Goal: Entertainment & Leisure: Consume media (video, audio)

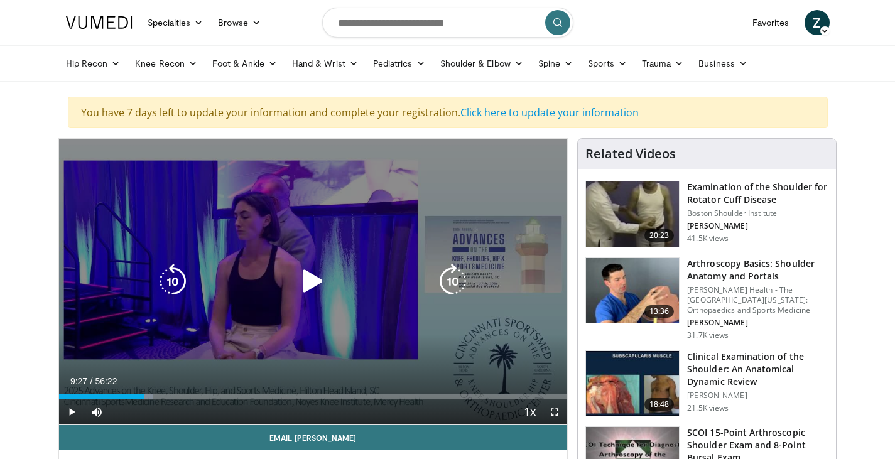
click at [300, 278] on icon "Video Player" at bounding box center [312, 281] width 35 height 35
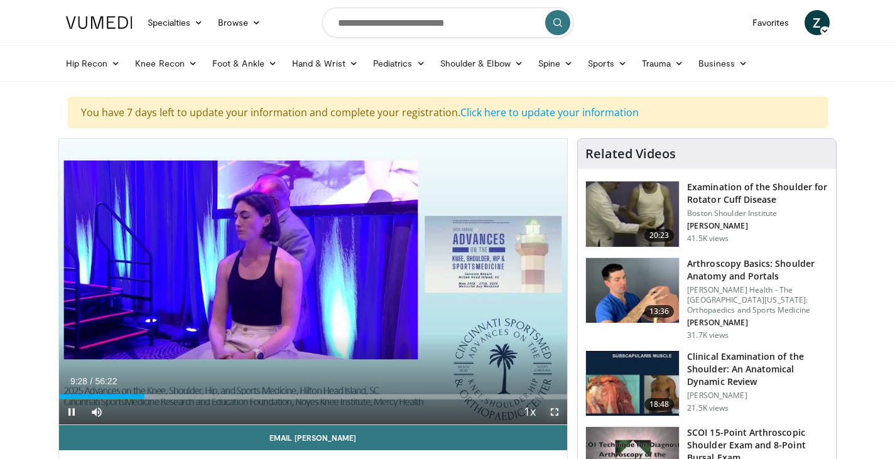
click at [553, 413] on span "Video Player" at bounding box center [554, 411] width 25 height 25
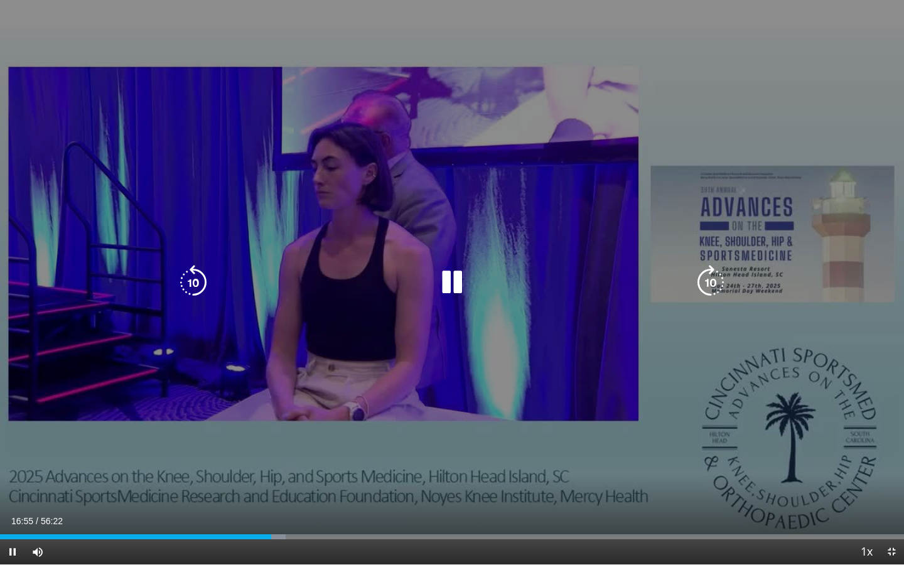
click at [718, 276] on icon "Video Player" at bounding box center [710, 282] width 35 height 35
click at [852, 92] on div "40 seconds Tap to unmute" at bounding box center [452, 282] width 904 height 565
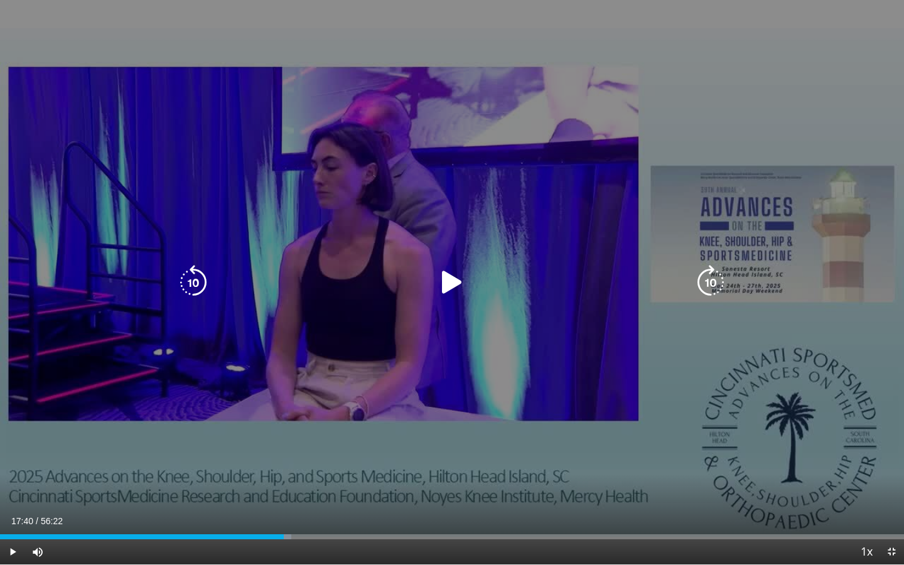
click at [852, 92] on div "40 seconds Tap to unmute" at bounding box center [452, 282] width 904 height 565
click at [883, 380] on div "40 seconds Tap to unmute" at bounding box center [452, 282] width 904 height 565
click at [639, 360] on div "40 seconds Tap to unmute" at bounding box center [452, 282] width 904 height 565
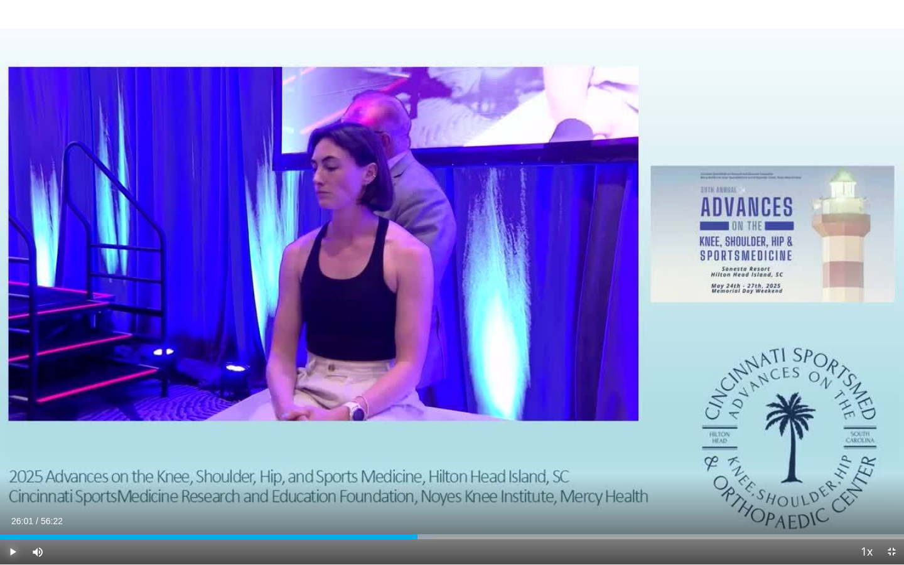
click at [14, 458] on span "Video Player" at bounding box center [12, 551] width 25 height 25
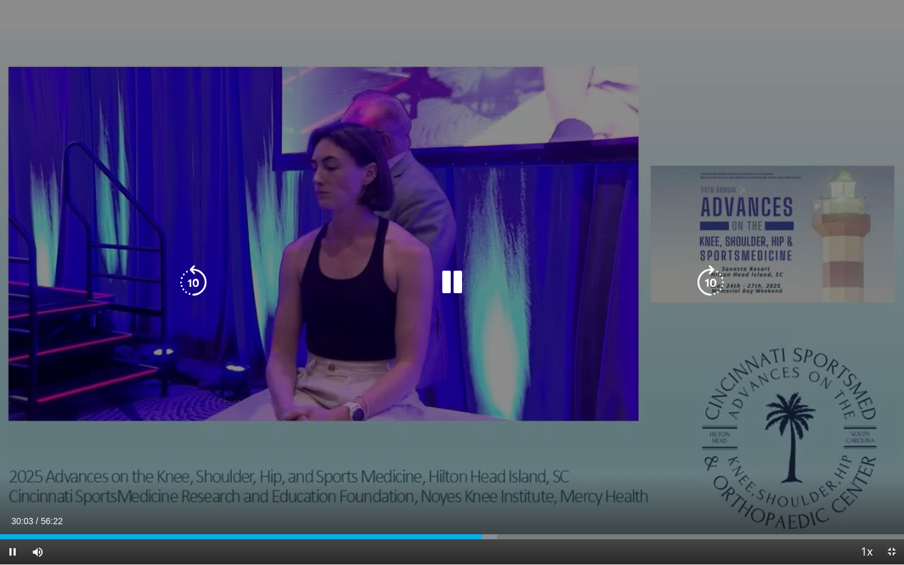
click at [713, 283] on icon "Video Player" at bounding box center [710, 282] width 35 height 35
click at [708, 288] on icon "Video Player" at bounding box center [710, 282] width 35 height 35
click at [709, 278] on icon "Video Player" at bounding box center [710, 282] width 35 height 35
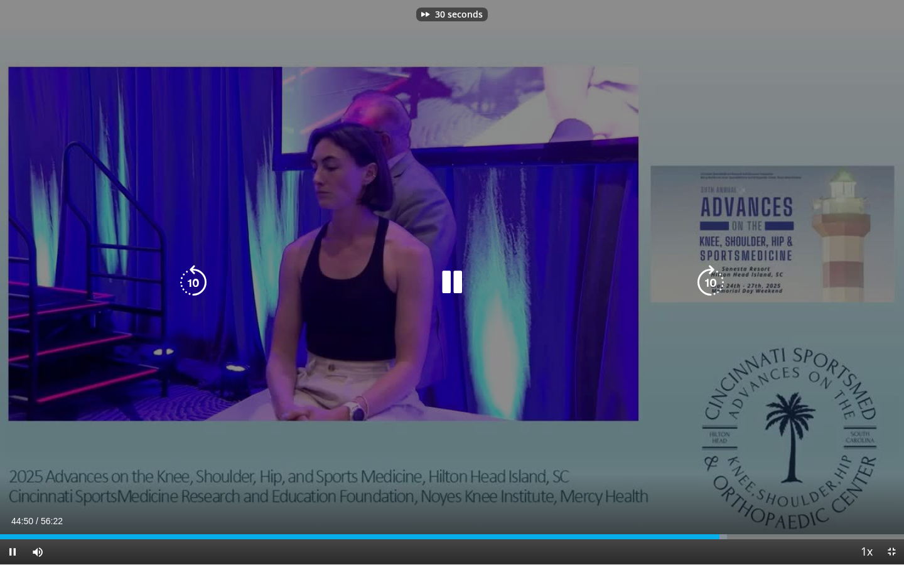
click at [709, 278] on icon "Video Player" at bounding box center [710, 282] width 35 height 35
click at [710, 281] on icon "Video Player" at bounding box center [710, 282] width 35 height 35
click at [717, 286] on icon "Video Player" at bounding box center [710, 282] width 35 height 35
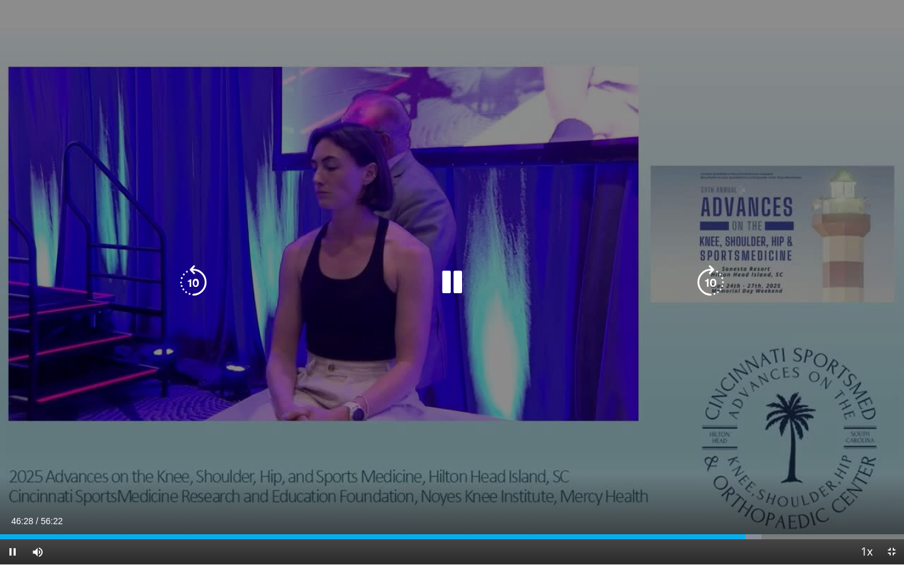
click at [708, 291] on icon "Video Player" at bounding box center [710, 282] width 35 height 35
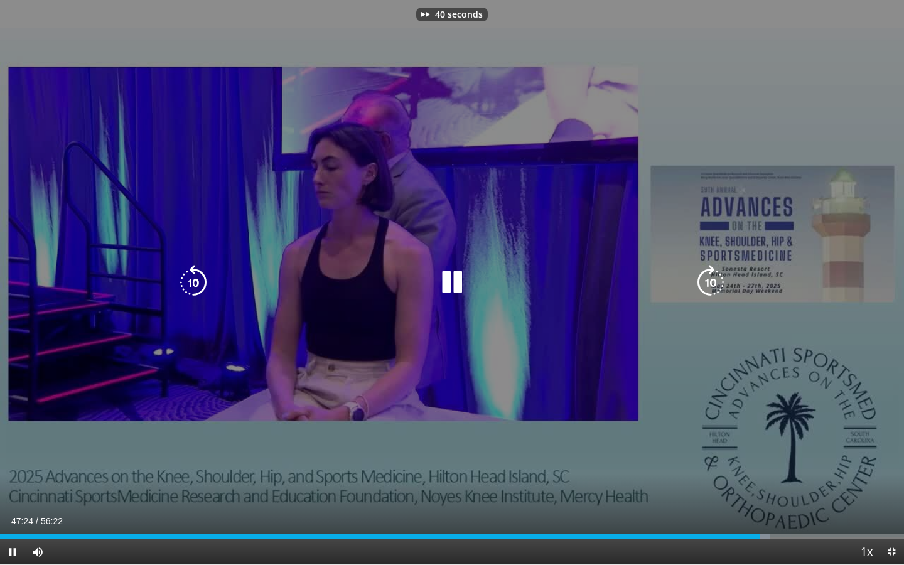
click at [708, 291] on icon "Video Player" at bounding box center [710, 282] width 35 height 35
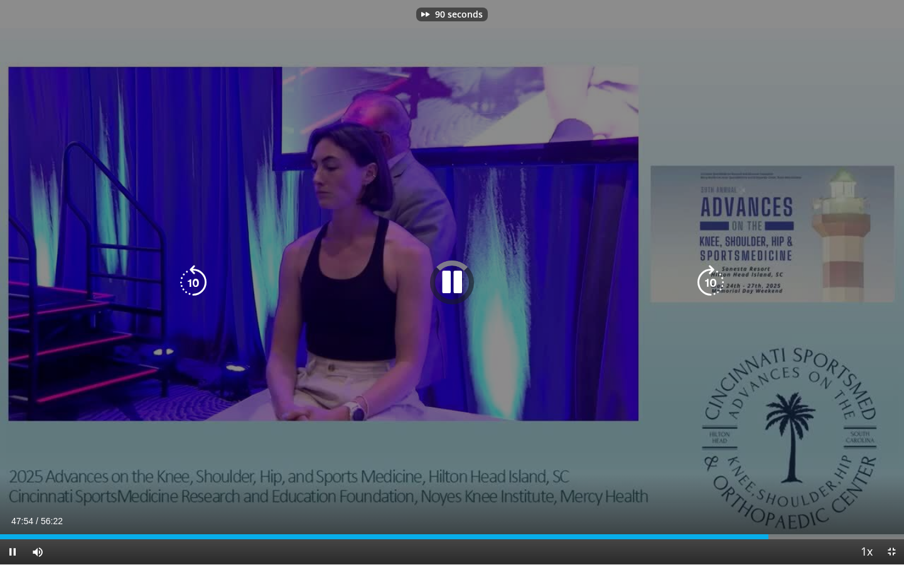
click at [708, 291] on icon "Video Player" at bounding box center [710, 282] width 35 height 35
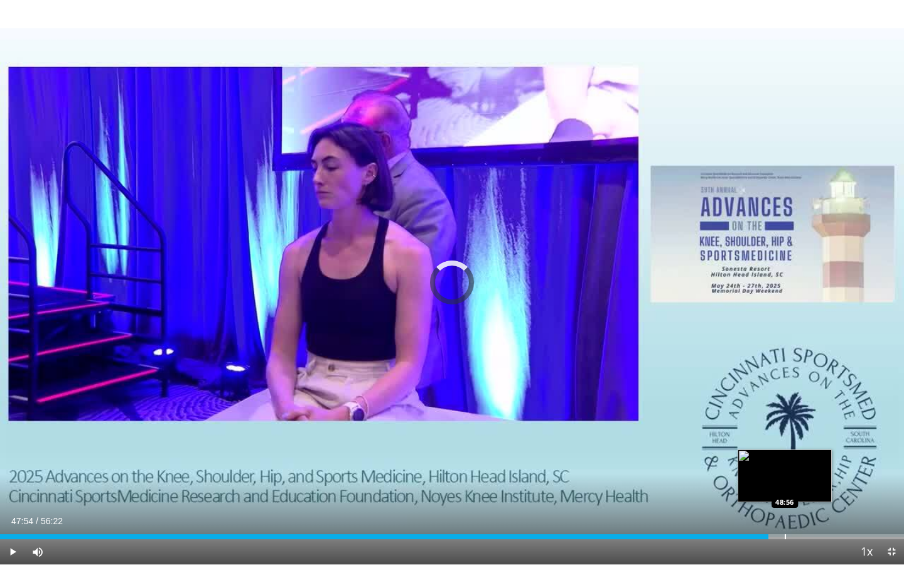
click at [784, 458] on div "Loaded : 0.00% 48:25 48:56" at bounding box center [452, 536] width 904 height 5
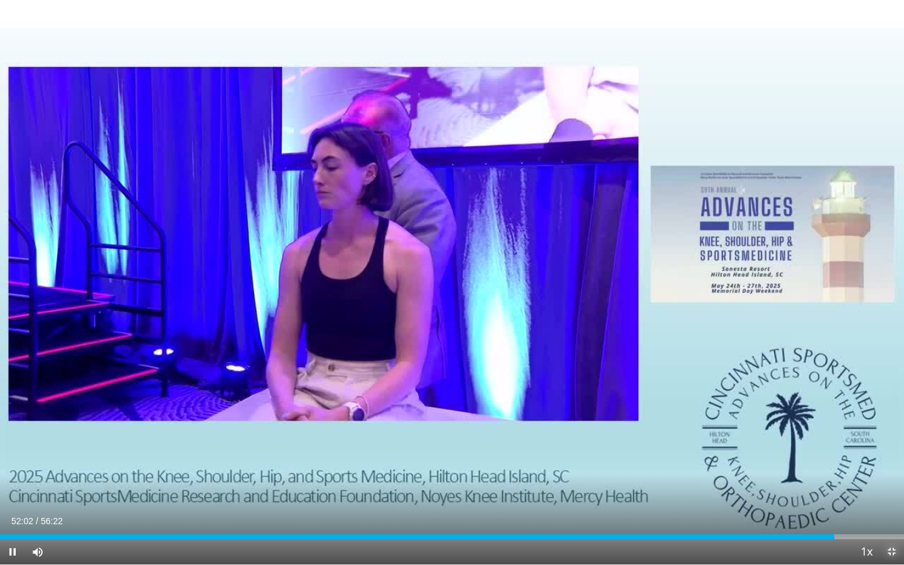
click at [891, 458] on span "Video Player" at bounding box center [891, 551] width 25 height 25
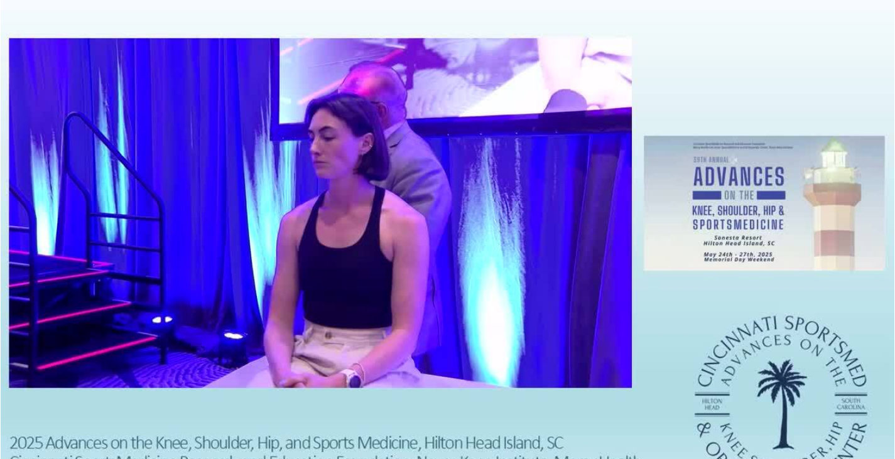
scroll to position [919, 0]
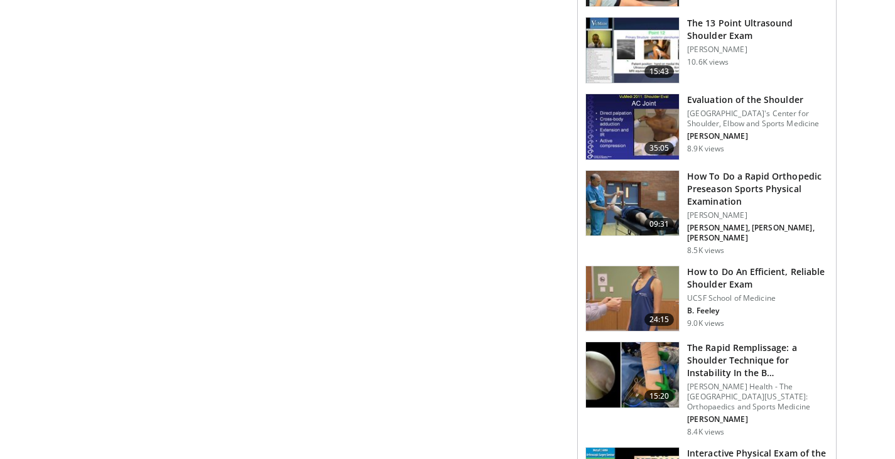
click at [613, 286] on img at bounding box center [632, 298] width 93 height 65
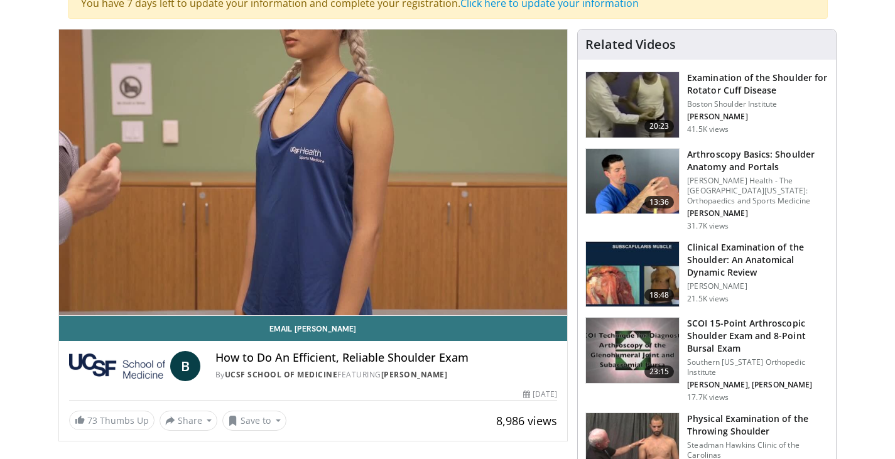
scroll to position [109, 0]
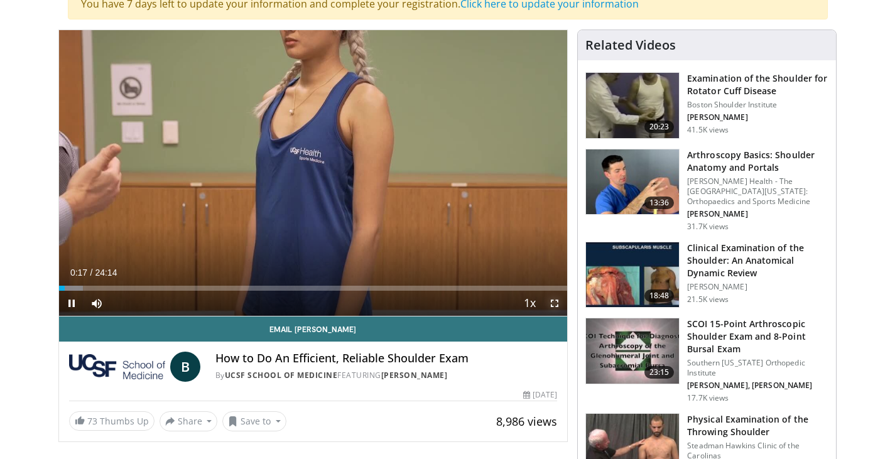
click at [559, 309] on span "Video Player" at bounding box center [554, 303] width 25 height 25
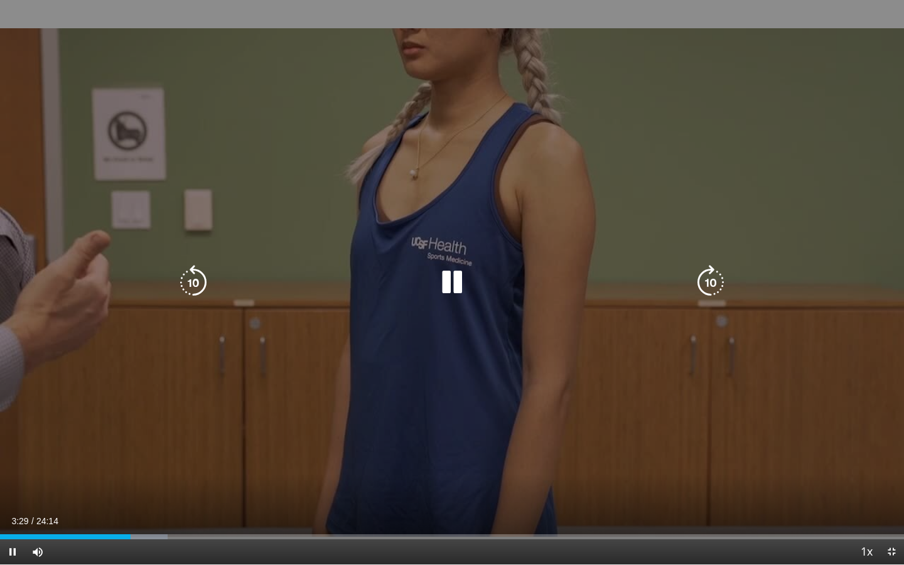
click at [444, 273] on icon "Video Player" at bounding box center [452, 282] width 35 height 35
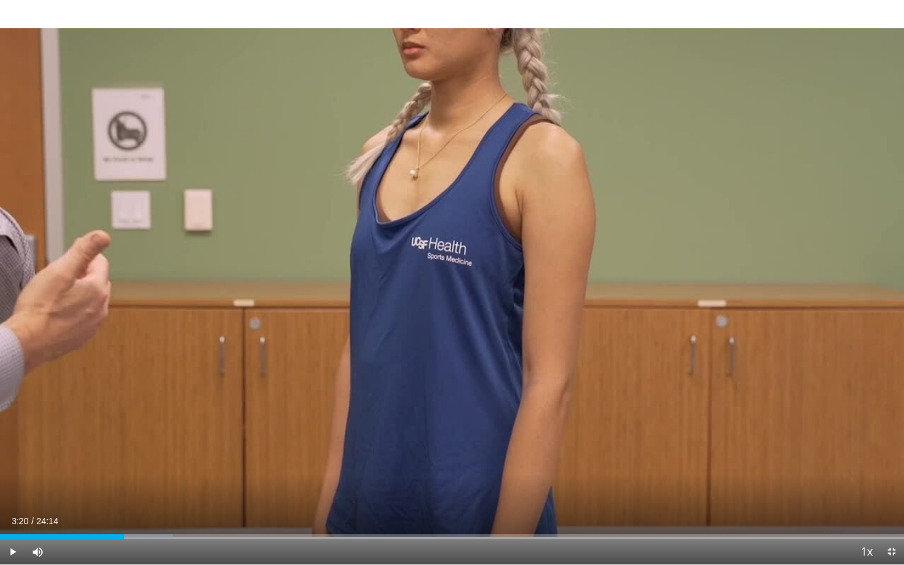
click at [440, 270] on button "Video Player" at bounding box center [452, 282] width 25 height 25
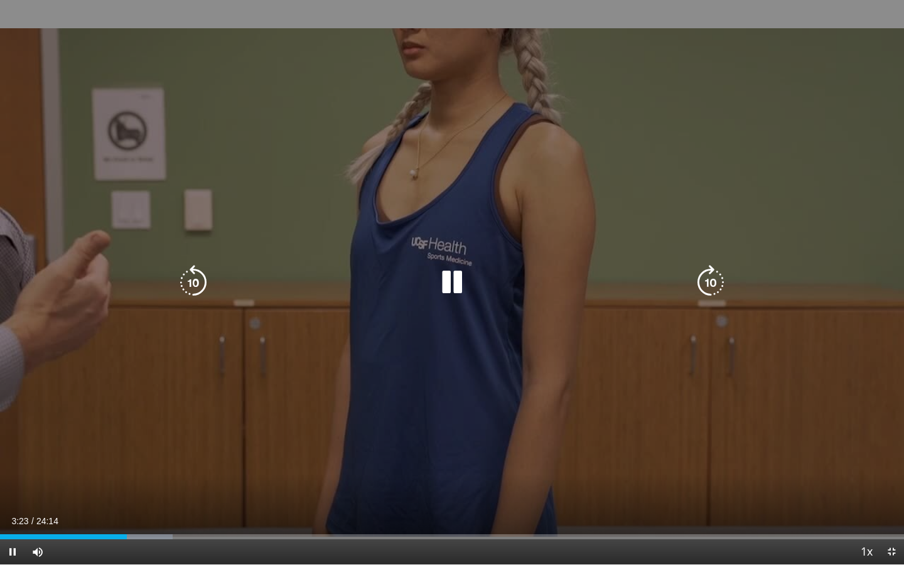
click at [443, 272] on icon "Video Player" at bounding box center [452, 282] width 35 height 35
click at [455, 277] on icon "Video Player" at bounding box center [452, 282] width 35 height 35
click at [872, 103] on div "10 seconds Tap to unmute" at bounding box center [452, 282] width 904 height 565
click at [453, 280] on icon "Video Player" at bounding box center [452, 282] width 35 height 35
click at [875, 102] on div "10 seconds Tap to unmute" at bounding box center [452, 282] width 904 height 565
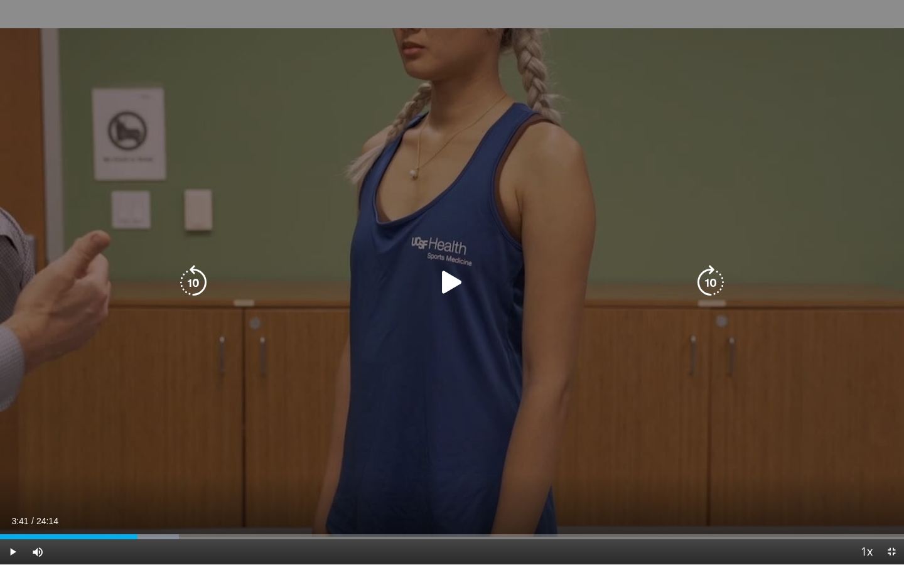
click at [817, 264] on div "10 seconds Tap to unmute" at bounding box center [452, 282] width 904 height 565
click at [823, 163] on div "10 seconds Tap to unmute" at bounding box center [452, 282] width 904 height 565
click at [834, 173] on div "10 seconds Tap to unmute" at bounding box center [452, 282] width 904 height 565
click at [795, 103] on div "10 seconds Tap to unmute" at bounding box center [452, 282] width 904 height 565
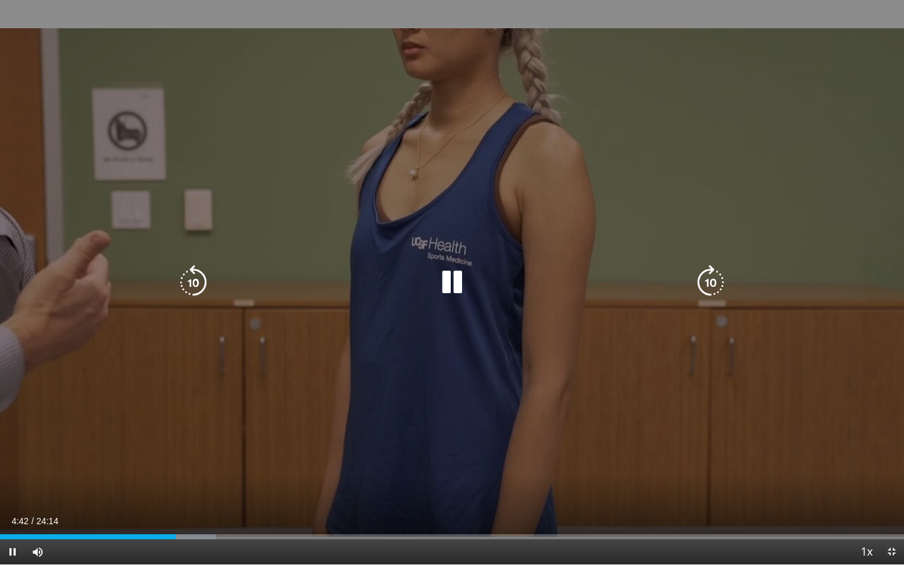
click at [214, 430] on div "10 seconds Tap to unmute" at bounding box center [452, 282] width 904 height 565
click at [187, 425] on div "10 seconds Tap to unmute" at bounding box center [452, 282] width 904 height 565
click at [306, 394] on div "10 seconds Tap to unmute" at bounding box center [452, 282] width 904 height 565
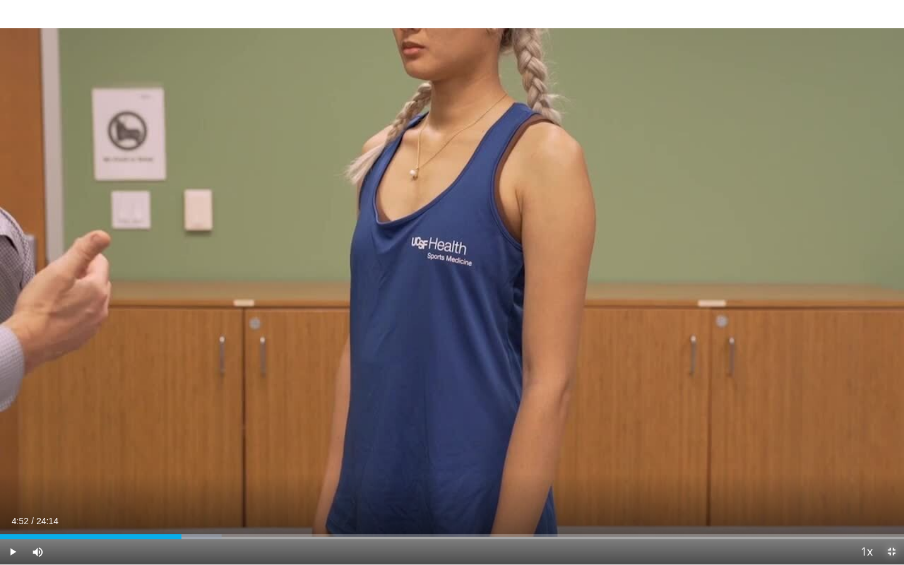
click at [893, 458] on span "Video Player" at bounding box center [891, 551] width 25 height 25
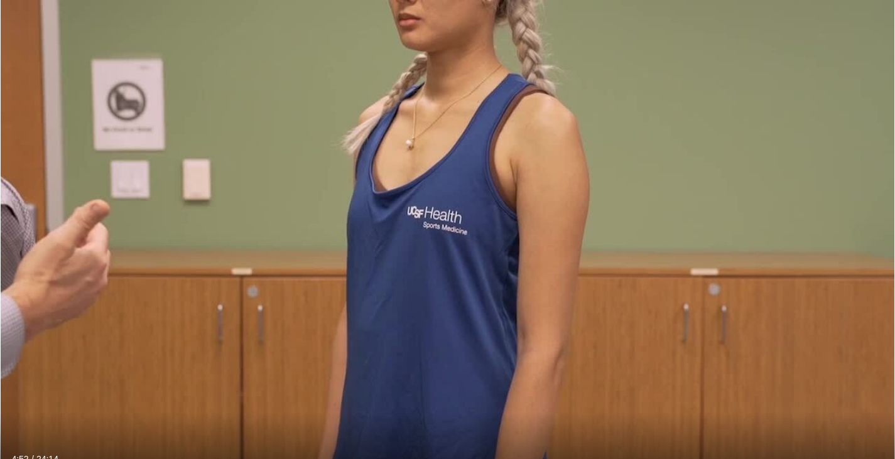
scroll to position [63, 0]
